Goal: Feedback & Contribution: Submit feedback/report problem

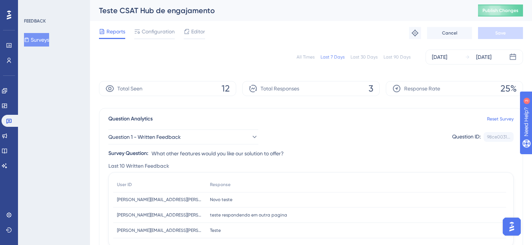
click at [199, 37] on div "Editor" at bounding box center [194, 33] width 21 height 12
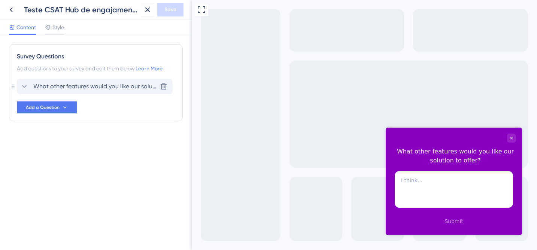
click at [45, 85] on span "What other features would you like our solution to offer?" at bounding box center [95, 86] width 124 height 9
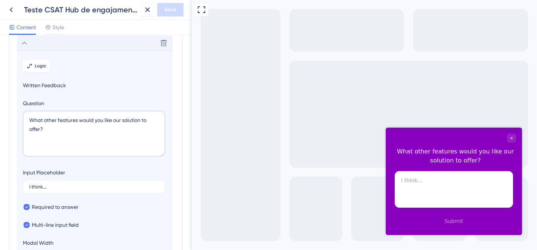
scroll to position [44, 0]
click at [81, 127] on textarea "What other features would you like our solution to offer?" at bounding box center [94, 134] width 142 height 46
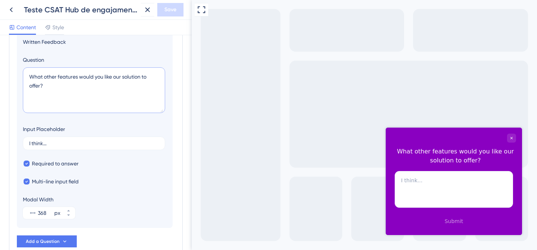
scroll to position [102, 0]
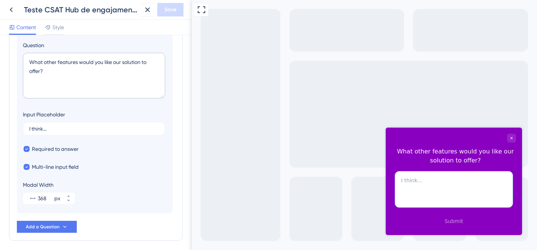
click at [403, 178] on textarea at bounding box center [454, 189] width 118 height 37
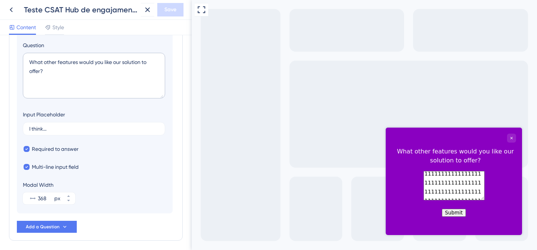
scroll to position [12, 0]
type textarea "1111111111111111111111111111111111111111111111111111111111111111111111111111111…"
drag, startPoint x: 417, startPoint y: 202, endPoint x: 394, endPoint y: 152, distance: 55.2
click at [394, 152] on div "What other features would you like our solution to offer? 111111111111111111111…" at bounding box center [454, 175] width 136 height 94
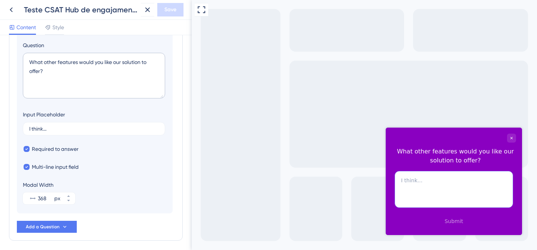
click at [429, 187] on textarea at bounding box center [454, 189] width 118 height 37
paste textarea "8l Ipsu - Dolorsita consecte (Adipisc elits) Doeiusm tempo in utlabo Etdolorema…"
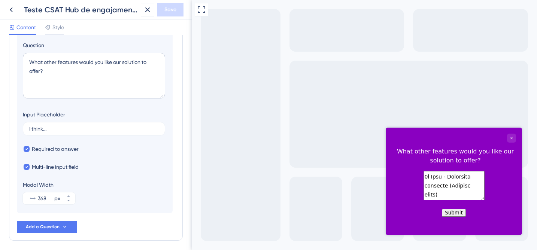
type textarea "8l Ipsu - Dolorsita consecte (Adipisc elits) Doeiusm tempo in utlabo Etdolorema…"
drag, startPoint x: 401, startPoint y: 180, endPoint x: 456, endPoint y: 282, distance: 116.2
click at [456, 221] on html "What other features would you like our solution to offer? Submit" at bounding box center [454, 175] width 136 height 94
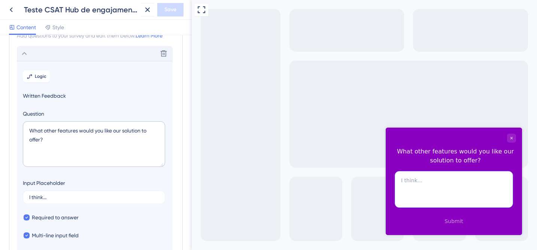
scroll to position [9, 0]
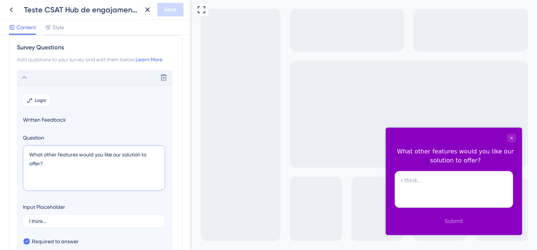
drag, startPoint x: 45, startPoint y: 165, endPoint x: 16, endPoint y: 156, distance: 30.7
click at [16, 156] on div "Survey Questions Add questions to your survey and edit them below. Learn More D…" at bounding box center [96, 184] width 174 height 298
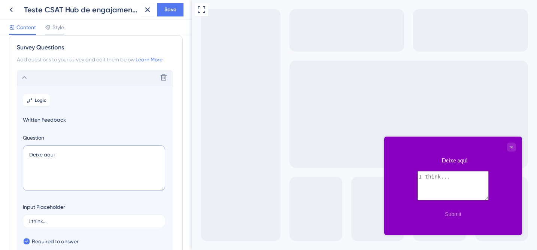
click at [77, 152] on textarea "Deixe aqui" at bounding box center [94, 168] width 142 height 46
type textarea "Deixe aqui seu comentário:"
click at [224, 140] on div "Full Screen Preview" at bounding box center [365, 125] width 346 height 250
drag, startPoint x: 55, startPoint y: 219, endPoint x: 27, endPoint y: 218, distance: 27.4
click at [27, 218] on label "I think..." at bounding box center [94, 221] width 142 height 13
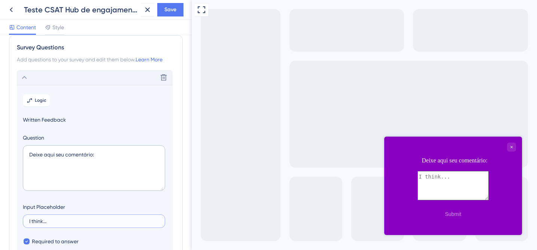
click at [29, 219] on input "I think..." at bounding box center [94, 221] width 130 height 5
drag, startPoint x: 56, startPoint y: 220, endPoint x: 121, endPoint y: 221, distance: 65.2
click at [121, 221] on label "I think..." at bounding box center [94, 221] width 142 height 13
click at [121, 221] on input "I think..." at bounding box center [94, 221] width 130 height 5
drag, startPoint x: 58, startPoint y: 219, endPoint x: 26, endPoint y: 221, distance: 32.3
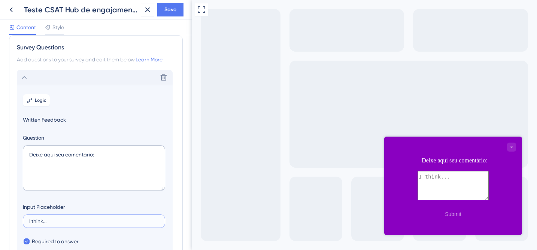
click at [26, 221] on label "I think..." at bounding box center [94, 221] width 142 height 13
click at [29, 221] on input "I think..." at bounding box center [94, 221] width 130 height 5
type input "Digite aqui..."
click at [232, 151] on div "Full Screen Preview" at bounding box center [365, 125] width 346 height 250
